Goal: Navigation & Orientation: Find specific page/section

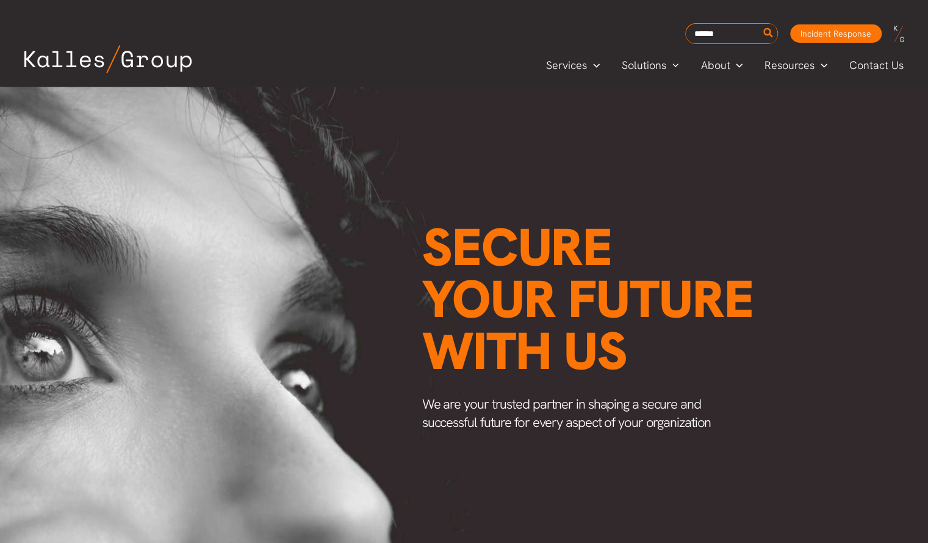
scroll to position [0, 1550]
click at [707, 68] on span "About" at bounding box center [715, 65] width 29 height 18
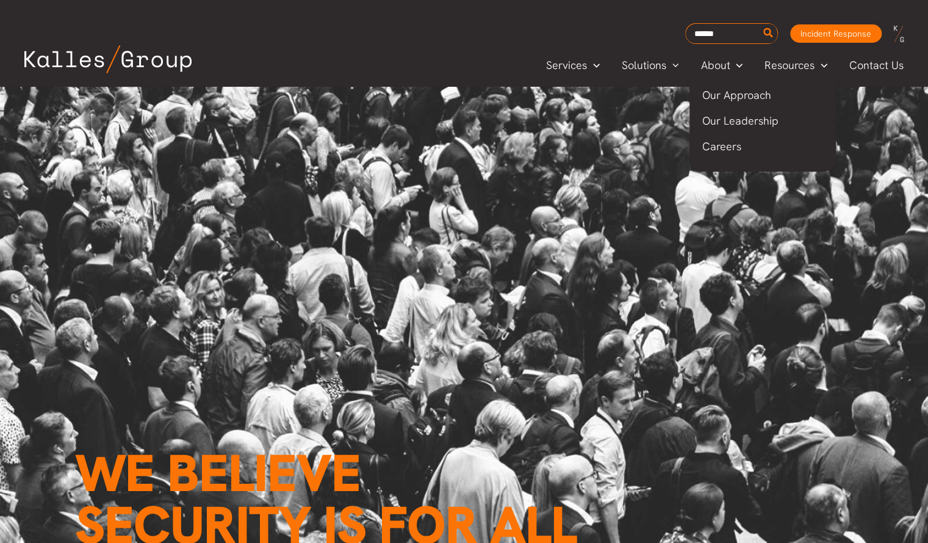
click at [717, 114] on span "Our Leadership" at bounding box center [740, 121] width 76 height 14
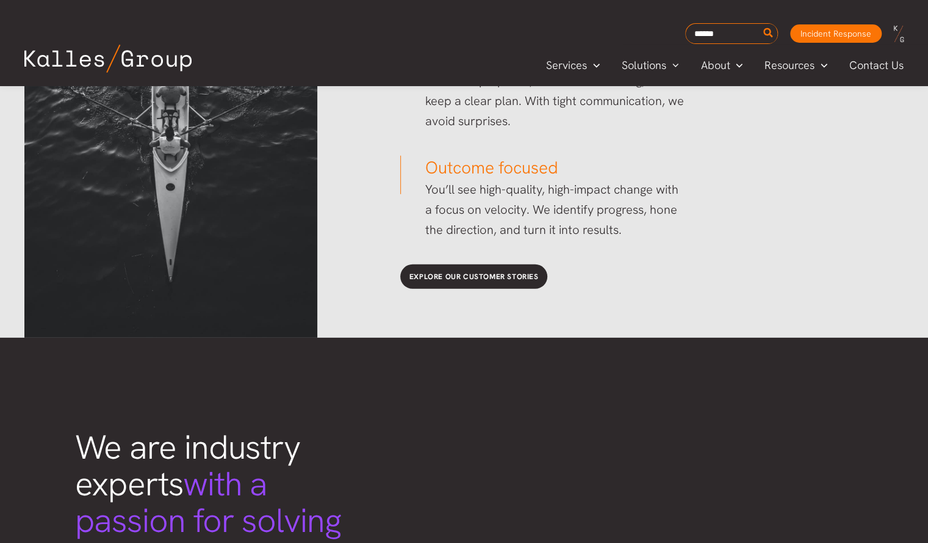
scroll to position [2041, 0]
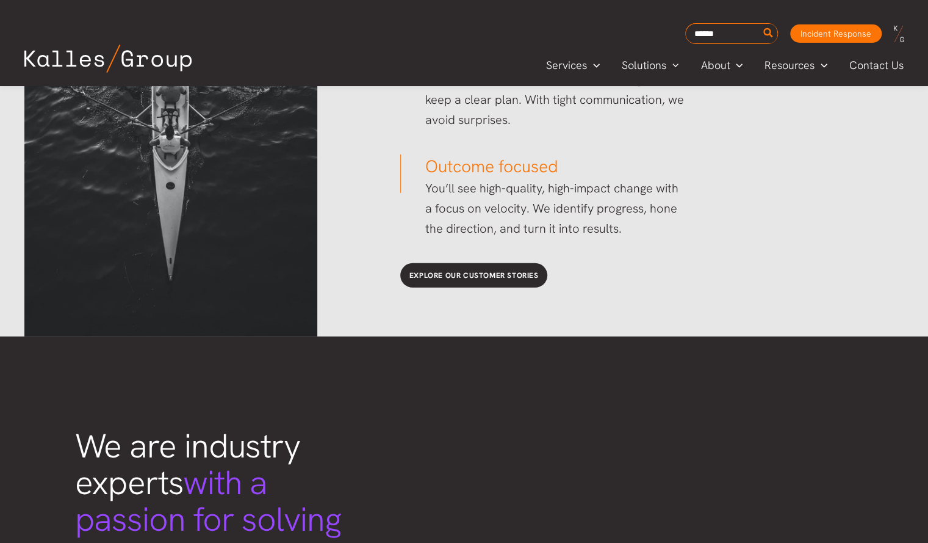
click at [507, 290] on div "Explore our customer stories" at bounding box center [646, 275] width 516 height 49
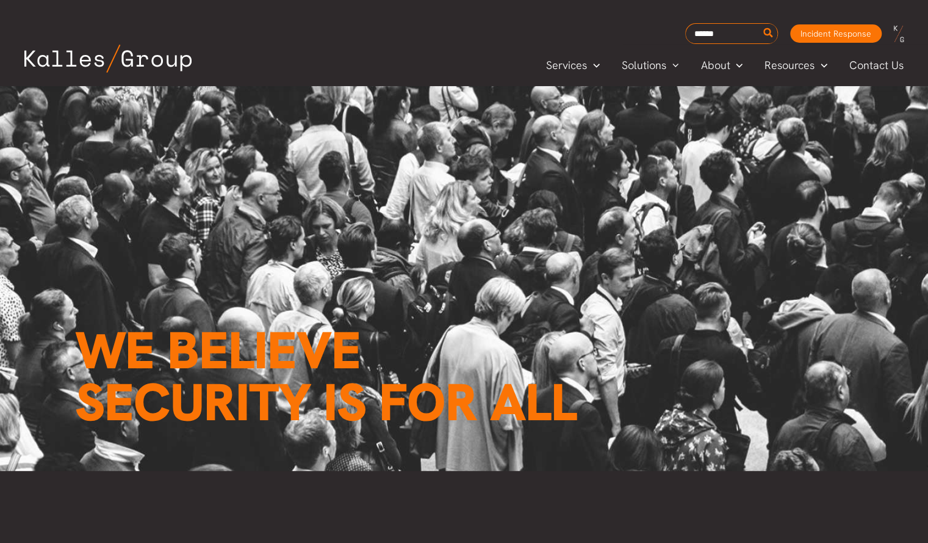
scroll to position [123, 0]
